Goal: Find specific page/section: Find specific page/section

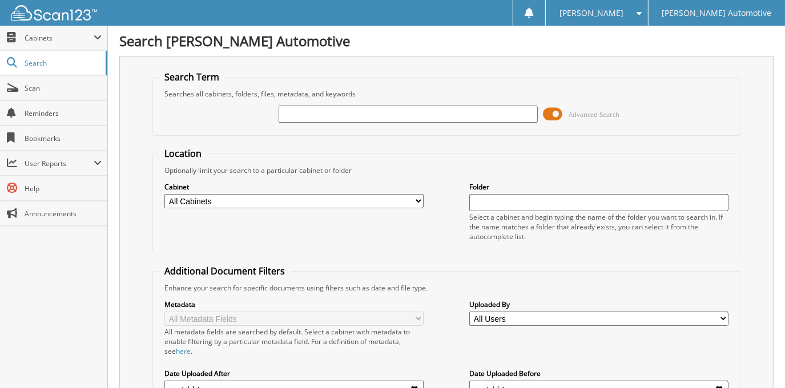
click at [552, 119] on span at bounding box center [552, 114] width 19 height 17
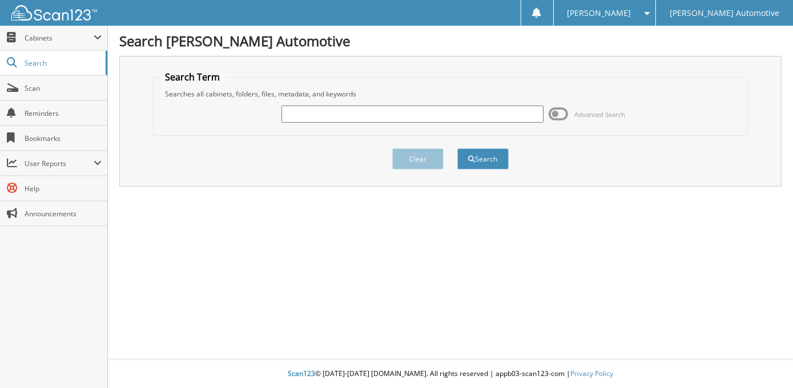
click at [360, 115] on input "text" at bounding box center [412, 114] width 262 height 17
type input "[PERSON_NAME] [PERSON_NAME]"
click at [457, 148] on button "Search" at bounding box center [482, 158] width 51 height 21
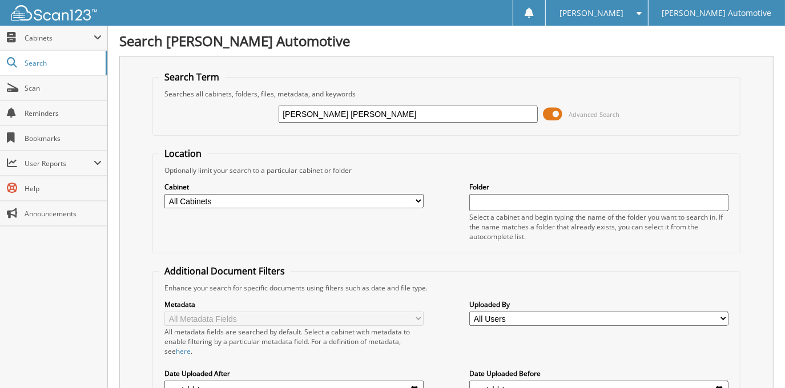
click at [550, 108] on span at bounding box center [552, 114] width 19 height 17
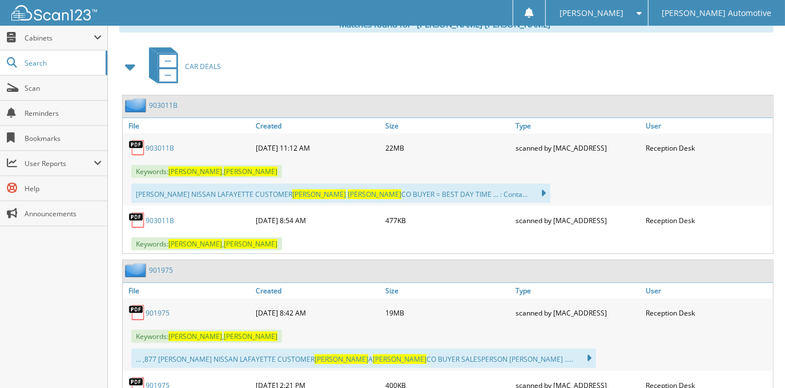
scroll to position [207, 0]
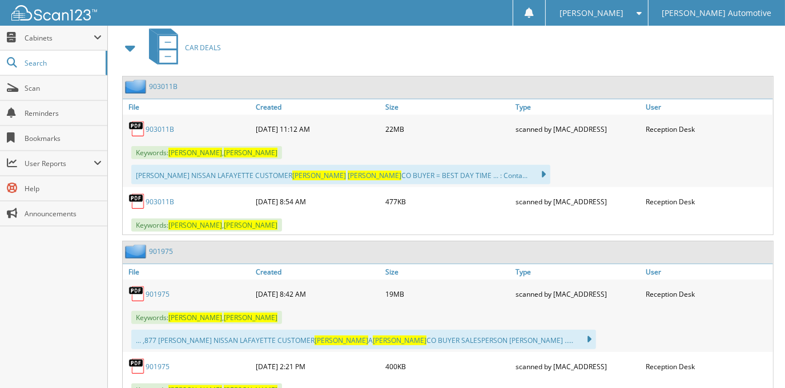
click at [163, 127] on link "903011B" at bounding box center [159, 129] width 29 height 10
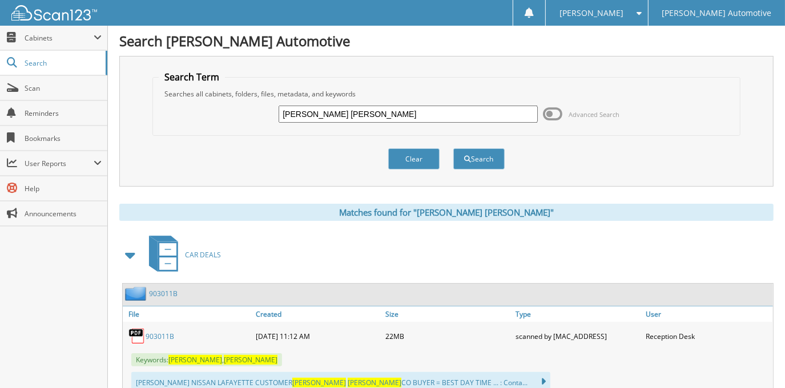
scroll to position [0, 0]
drag, startPoint x: 41, startPoint y: 35, endPoint x: 46, endPoint y: 40, distance: 6.9
click at [41, 35] on span "Cabinets" at bounding box center [59, 38] width 69 height 10
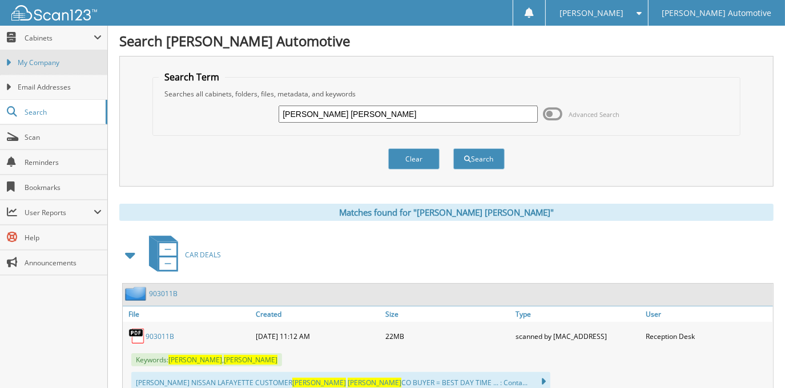
click at [70, 66] on span "My Company" at bounding box center [60, 63] width 84 height 10
